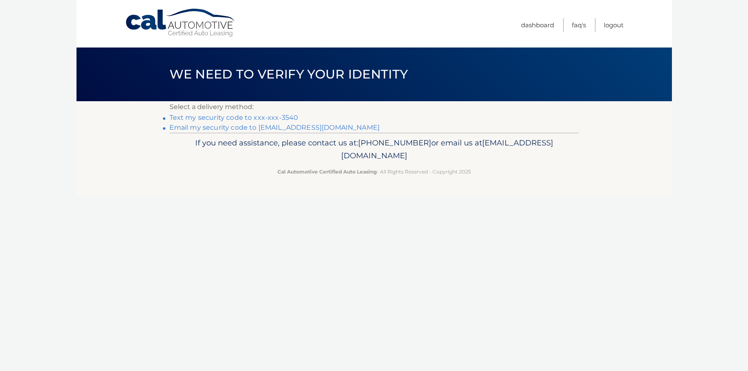
click at [228, 117] on link "Text my security code to xxx-xxx-3540" at bounding box center [234, 118] width 129 height 8
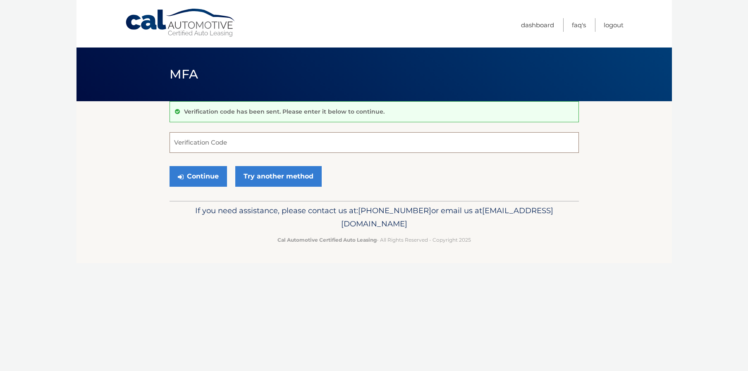
click at [227, 143] on input "Verification Code" at bounding box center [374, 142] width 409 height 21
type input "112055"
click at [204, 177] on button "Continue" at bounding box center [198, 176] width 57 height 21
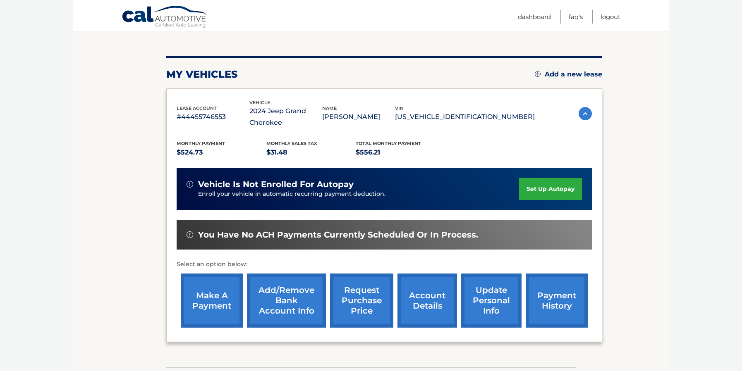
scroll to position [141, 0]
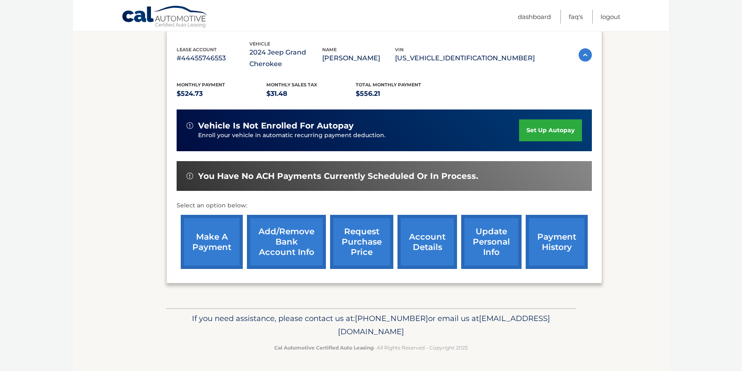
click at [213, 239] on link "make a payment" at bounding box center [212, 242] width 62 height 54
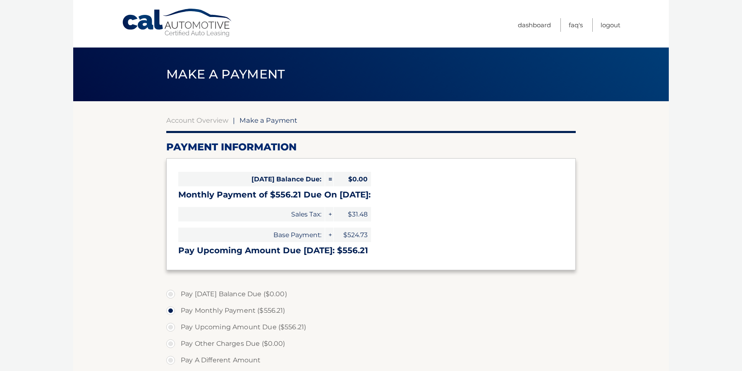
select select "OTYwZjUxMjMtYWNkMC00MjMzLWFlYmQtYjgwZTIzYzllOTIx"
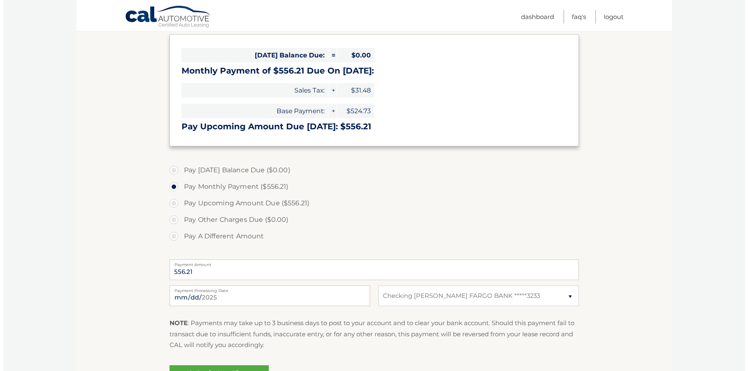
scroll to position [165, 0]
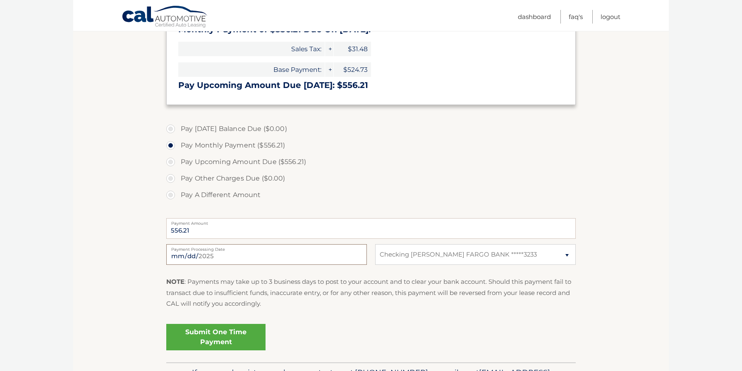
click at [208, 255] on input "2025-08-10" at bounding box center [266, 254] width 201 height 21
type input "2025-08-22"
click at [218, 334] on link "Submit One Time Payment" at bounding box center [215, 337] width 99 height 26
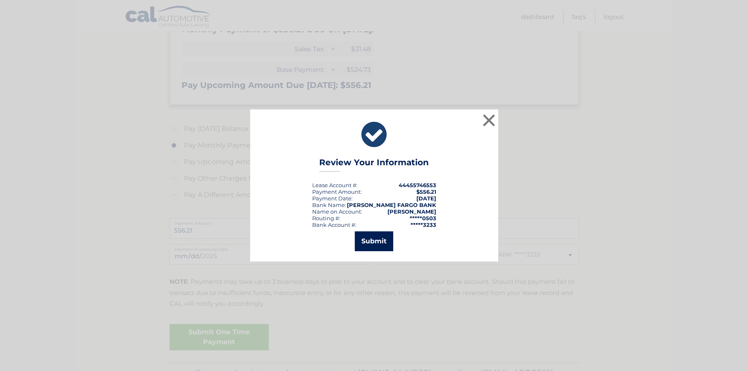
click at [375, 240] on button "Submit" at bounding box center [374, 242] width 38 height 20
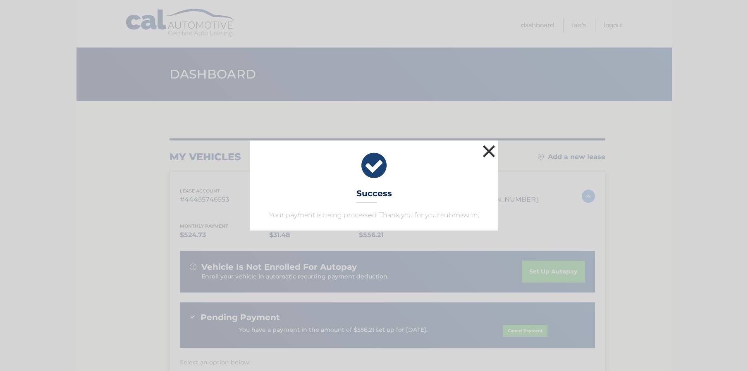
click at [488, 152] on button "×" at bounding box center [489, 151] width 17 height 17
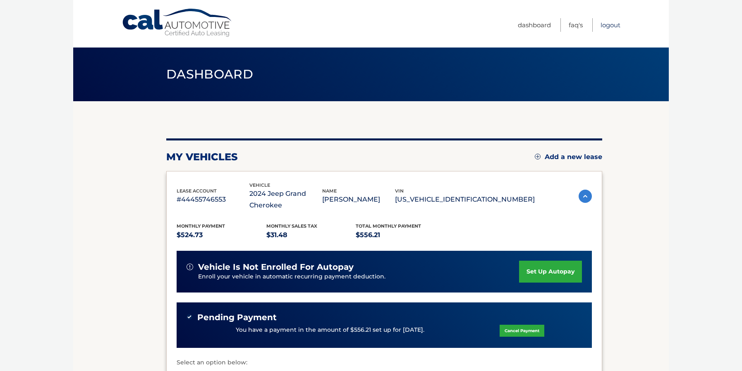
click at [608, 25] on link "Logout" at bounding box center [610, 25] width 20 height 14
